Goal: Find specific page/section: Find specific page/section

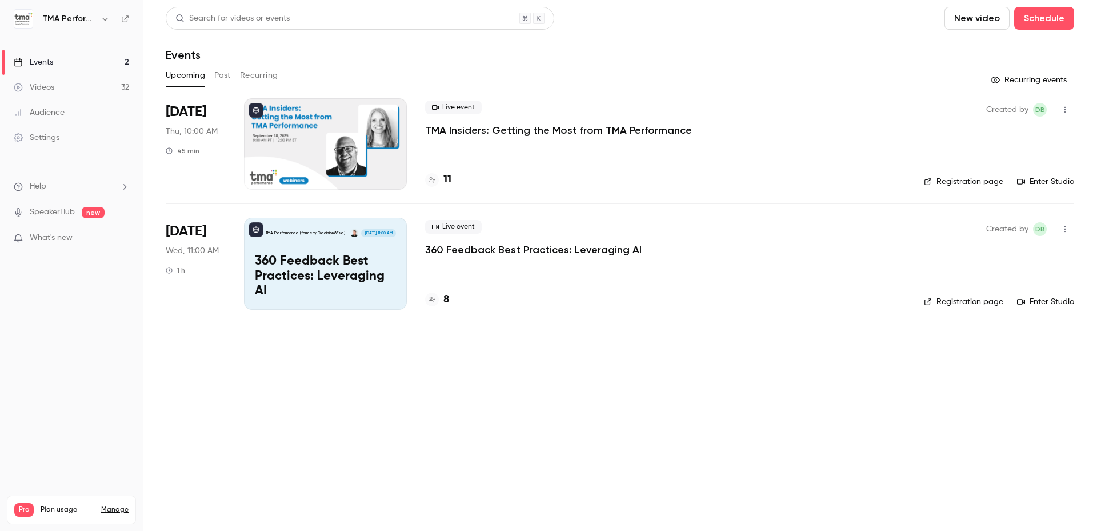
click at [685, 387] on main "Search for videos or events New video Schedule Events Upcoming Past Recurring R…" at bounding box center [620, 265] width 954 height 531
click at [757, 56] on div "Events" at bounding box center [620, 55] width 908 height 14
click at [526, 51] on div "Events" at bounding box center [620, 55] width 908 height 14
